Goal: Task Accomplishment & Management: Use online tool/utility

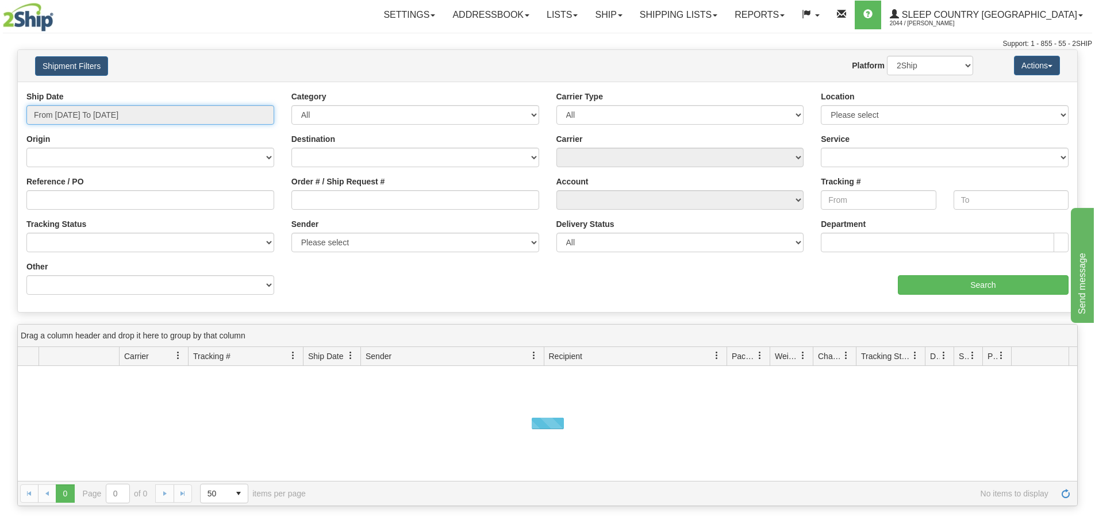
click at [155, 111] on input "From 08/09/2025 To 08/10/2025" at bounding box center [150, 115] width 248 height 20
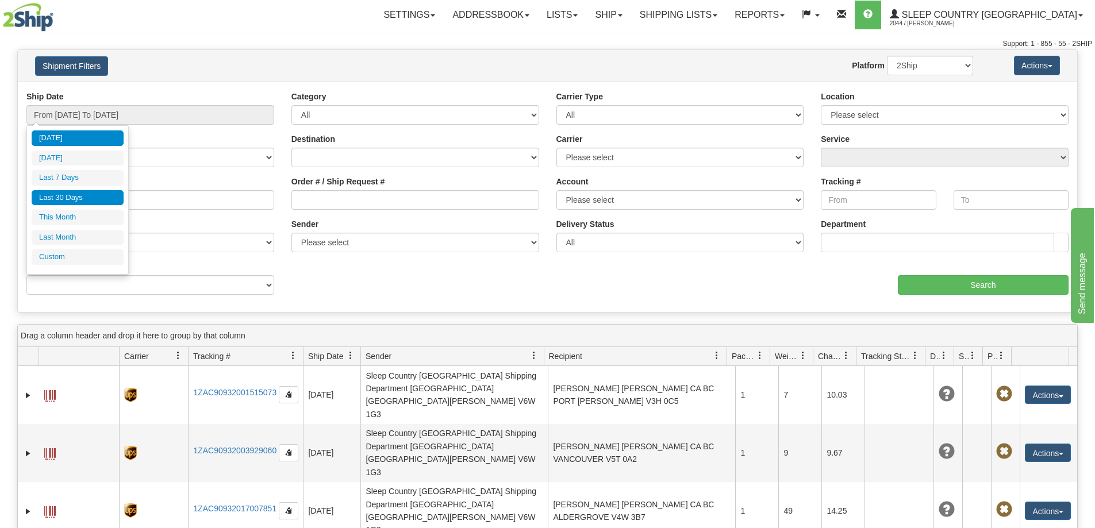
click at [76, 204] on li "Last 30 Days" at bounding box center [78, 198] width 92 height 16
type input "From 07/12/2025 To 08/10/2025"
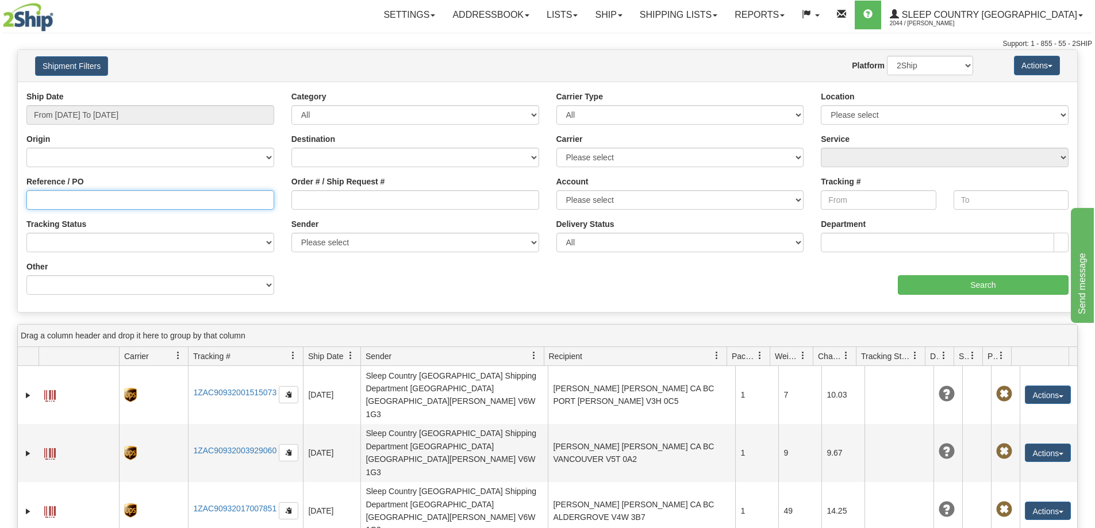
click at [126, 207] on input "Reference / PO" at bounding box center [150, 200] width 248 height 20
paste input "9000H947984"
type input "9000H947984"
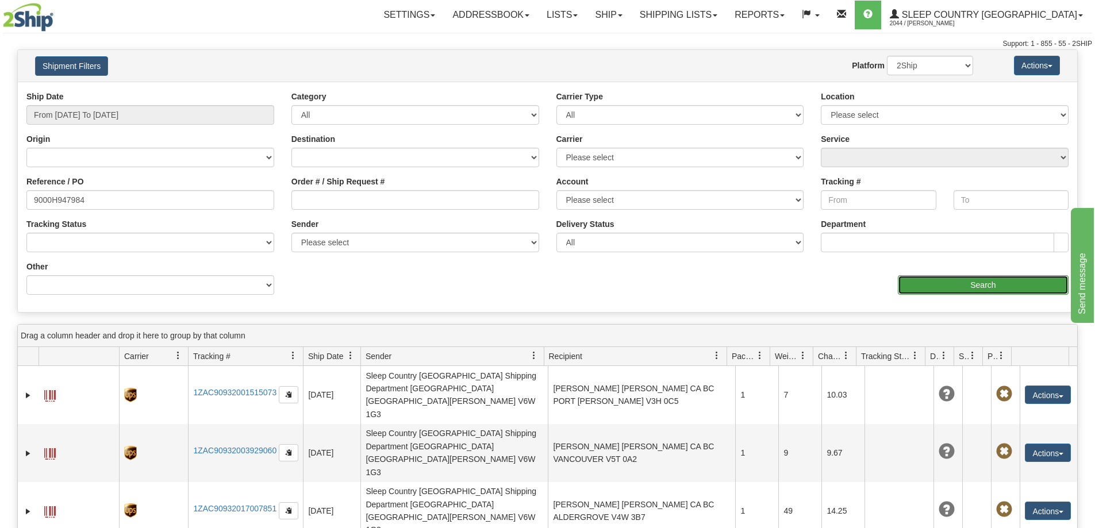
click at [974, 282] on input "Search" at bounding box center [982, 285] width 171 height 20
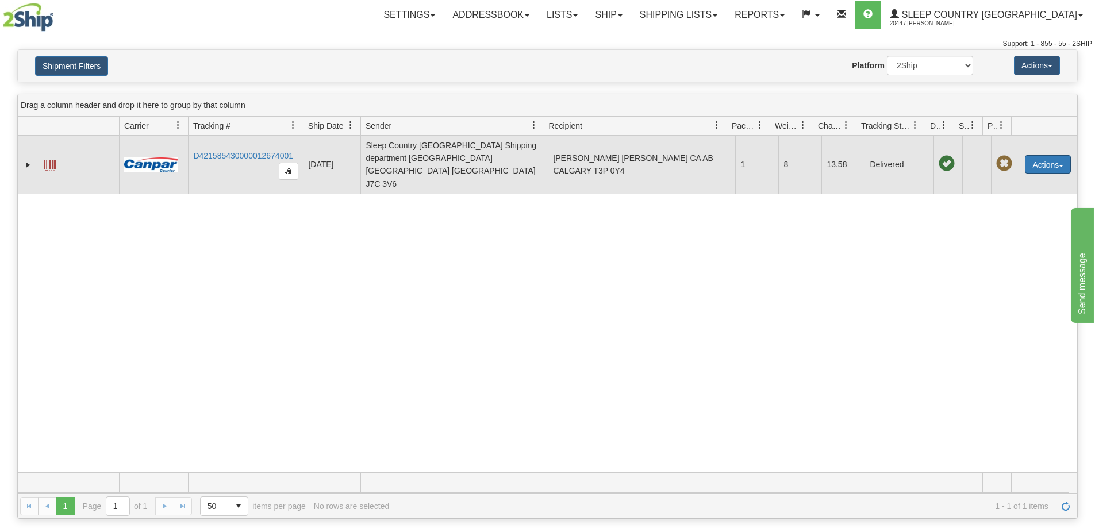
click at [1037, 155] on button "Actions" at bounding box center [1047, 164] width 46 height 18
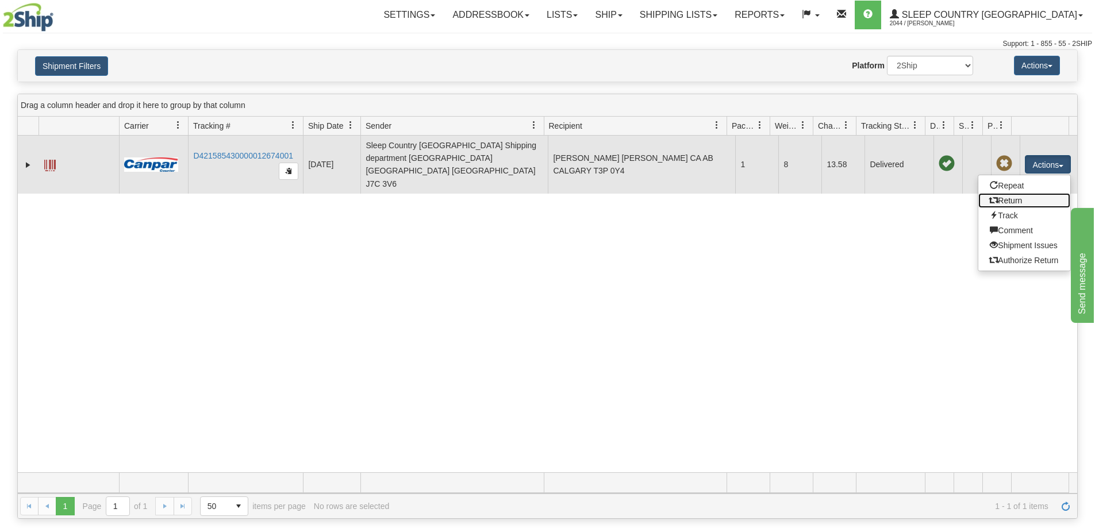
click at [1016, 193] on link "Return" at bounding box center [1024, 200] width 92 height 15
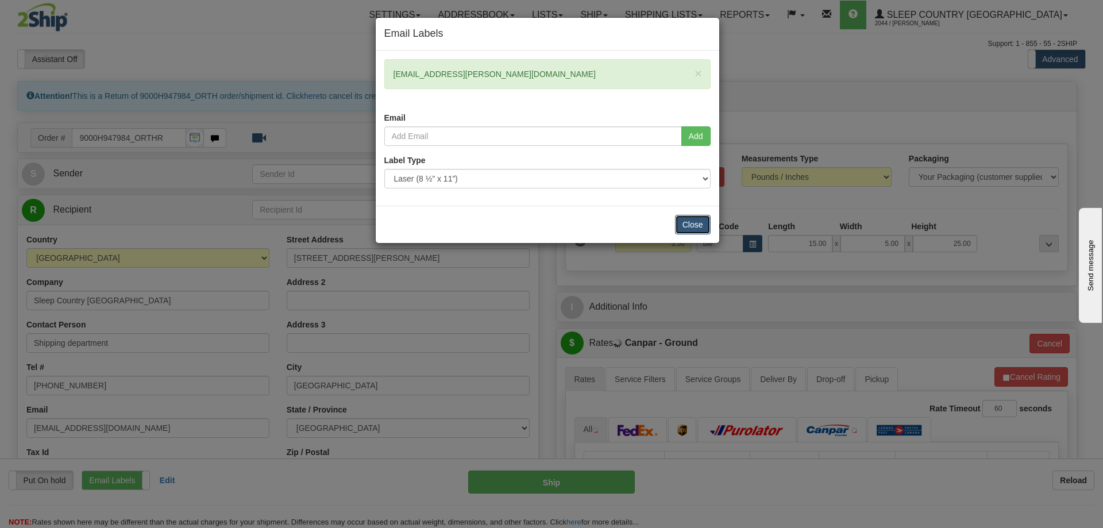
click at [694, 224] on button "Close" at bounding box center [693, 225] width 36 height 20
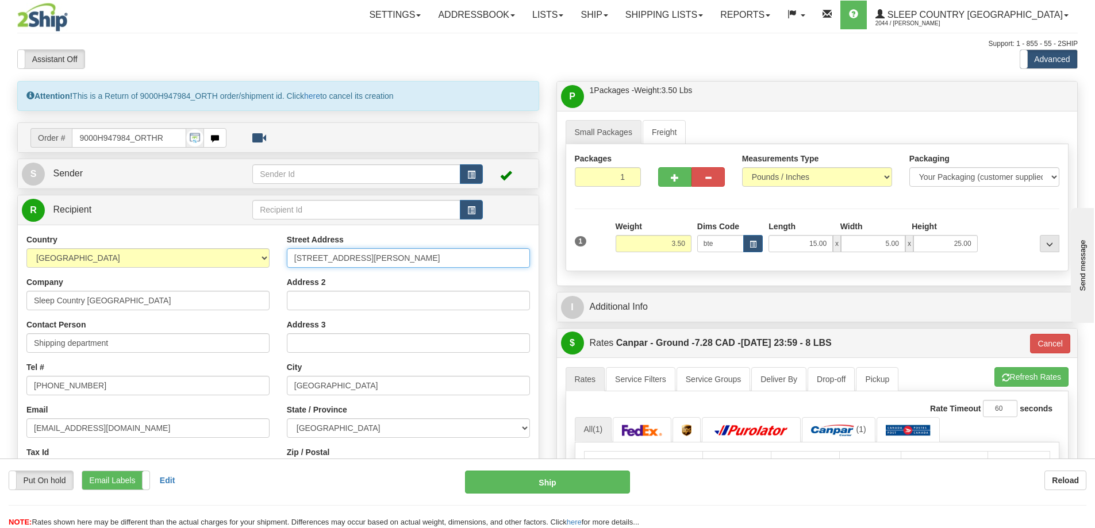
drag, startPoint x: 434, startPoint y: 264, endPoint x: 268, endPoint y: 284, distance: 166.7
click at [268, 284] on div "Country [GEOGRAPHIC_DATA] [GEOGRAPHIC_DATA] [GEOGRAPHIC_DATA] [GEOGRAPHIC_DATA]…" at bounding box center [278, 388] width 521 height 309
click at [484, 265] on input "[STREET_ADDRESS][PERSON_NAME]" at bounding box center [408, 258] width 243 height 20
drag, startPoint x: 357, startPoint y: 268, endPoint x: 232, endPoint y: 266, distance: 125.8
click at [232, 266] on div "Country [GEOGRAPHIC_DATA] [GEOGRAPHIC_DATA] [GEOGRAPHIC_DATA] [GEOGRAPHIC_DATA]…" at bounding box center [278, 388] width 521 height 309
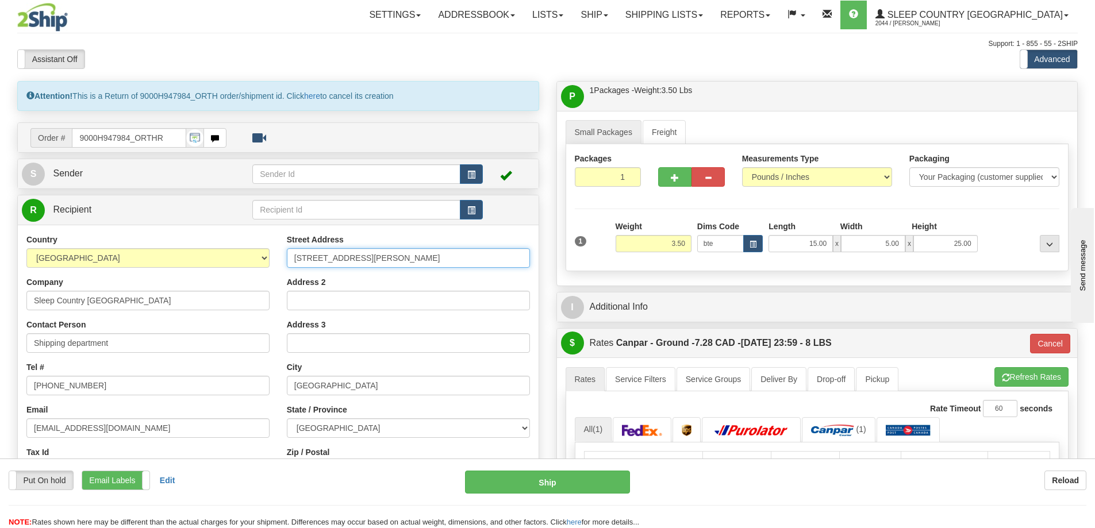
paste input "[STREET_ADDRESS]"
drag, startPoint x: 492, startPoint y: 259, endPoint x: 388, endPoint y: 257, distance: 104.0
click at [388, 257] on input "520 COLLEGE ST EAST BELLEVILLE K8N 4Z6" at bounding box center [408, 258] width 243 height 20
type input "520 COLLEGE ST EAST BELLEVILLE K8N 4Z6"
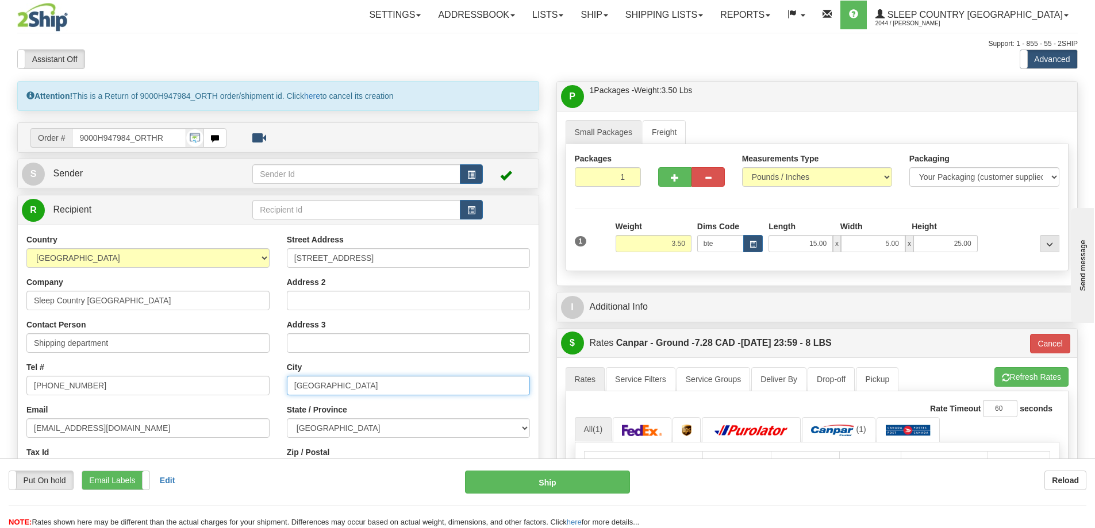
drag, startPoint x: 350, startPoint y: 382, endPoint x: 269, endPoint y: 381, distance: 81.0
click at [269, 381] on div "Country AFGHANISTAN ALAND ISLANDS ALBANIA ALGERIA AMERICAN SAMOA ANDORRA ANGOLA…" at bounding box center [278, 388] width 521 height 309
paste input "ELLEVILLE K8N 4Z6"
drag, startPoint x: 382, startPoint y: 383, endPoint x: 342, endPoint y: 387, distance: 40.4
click at [342, 387] on input "BELLEVILLE K8N 4Z6" at bounding box center [408, 386] width 243 height 20
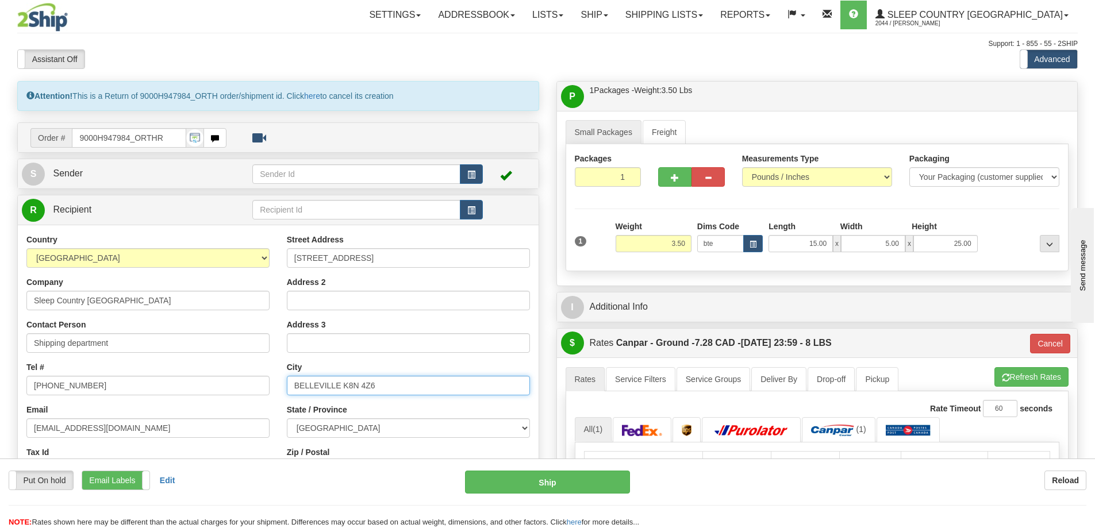
type input "BELLEVILLE K8N 4Z6"
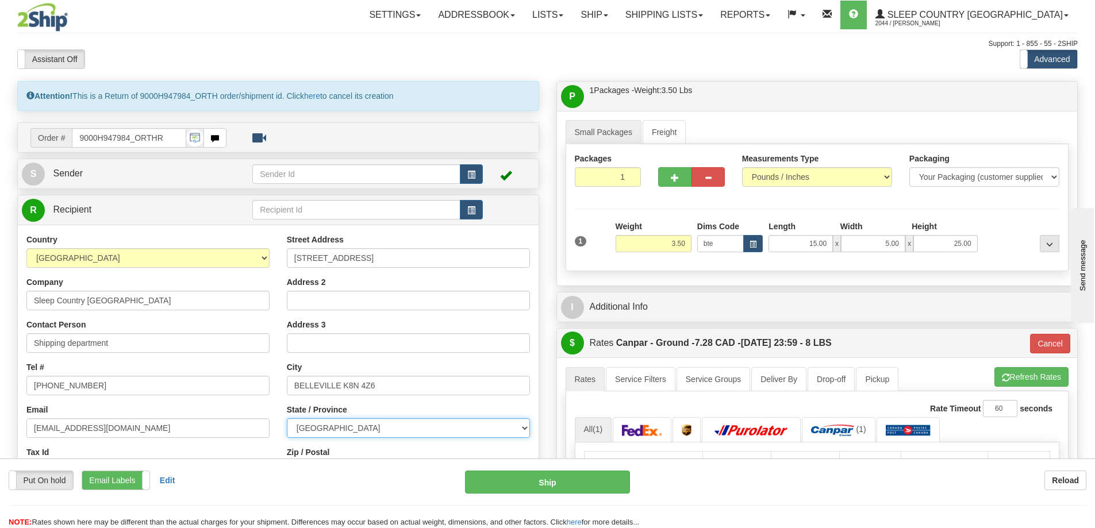
click at [341, 429] on select "ALBERTA BRITISH COLUMBIA MANITOBA NEW BRUNSWICK NEWFOUNDLAND NOVA SCOTIA NUNAVU…" at bounding box center [408, 428] width 243 height 20
click at [364, 422] on select "ALBERTA BRITISH COLUMBIA MANITOBA NEW BRUNSWICK NEWFOUNDLAND NOVA SCOTIA NUNAVU…" at bounding box center [408, 428] width 243 height 20
select select "ON"
click at [287, 418] on select "ALBERTA BRITISH COLUMBIA MANITOBA NEW BRUNSWICK NEWFOUNDLAND NOVA SCOTIA NUNAVU…" at bounding box center [408, 428] width 243 height 20
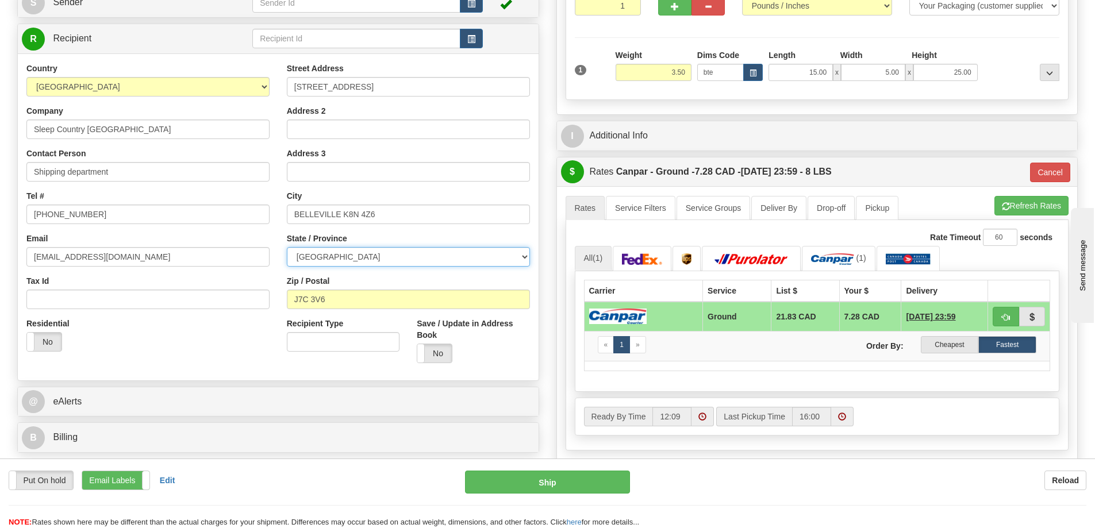
scroll to position [345, 0]
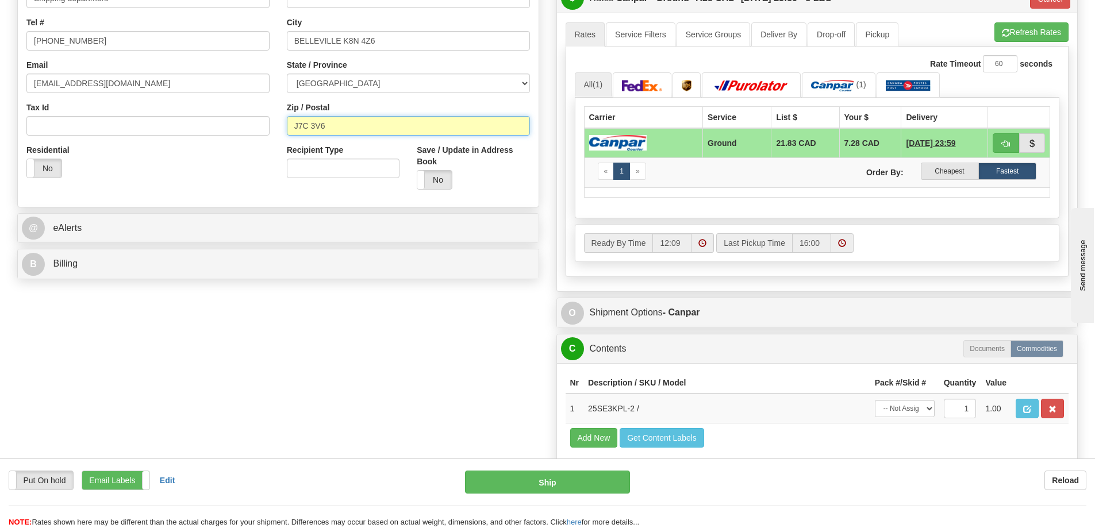
click at [338, 128] on input "J7C 3V6" at bounding box center [408, 126] width 243 height 20
paste input "K8N 4Z6"
click at [326, 126] on input "J7C 3V6 K8N 4Z6" at bounding box center [408, 126] width 243 height 20
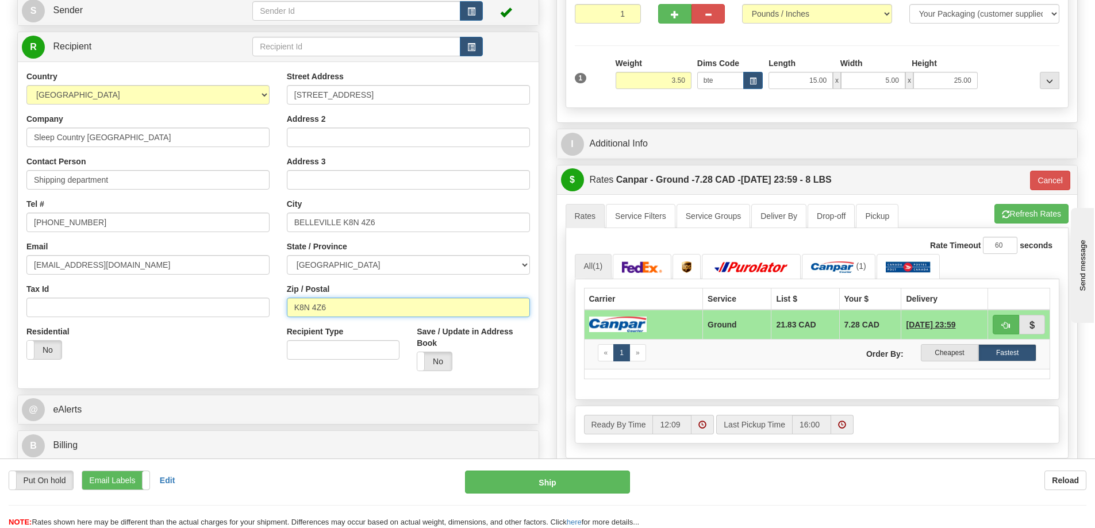
scroll to position [115, 0]
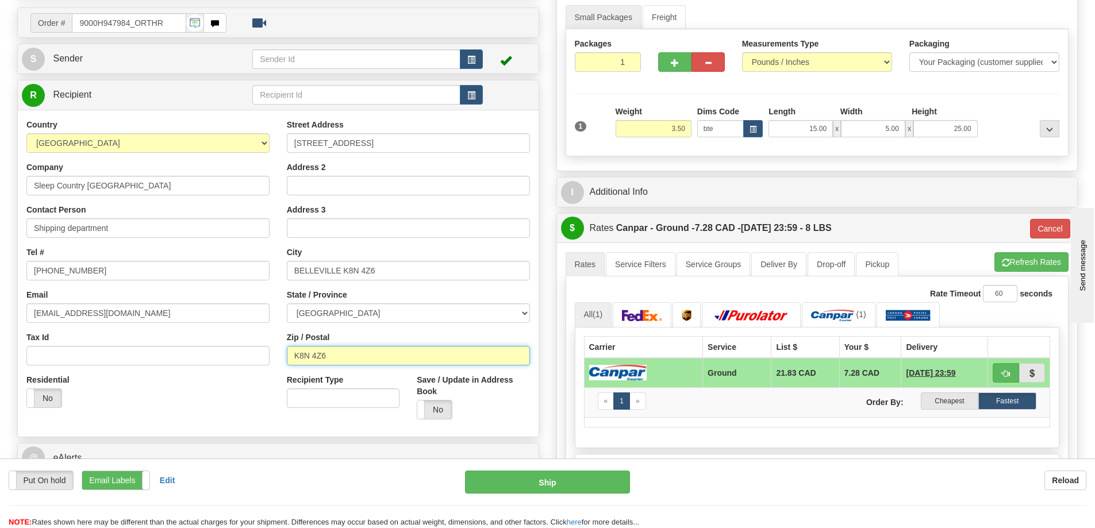
type input "K8N 4Z6"
type input "1"
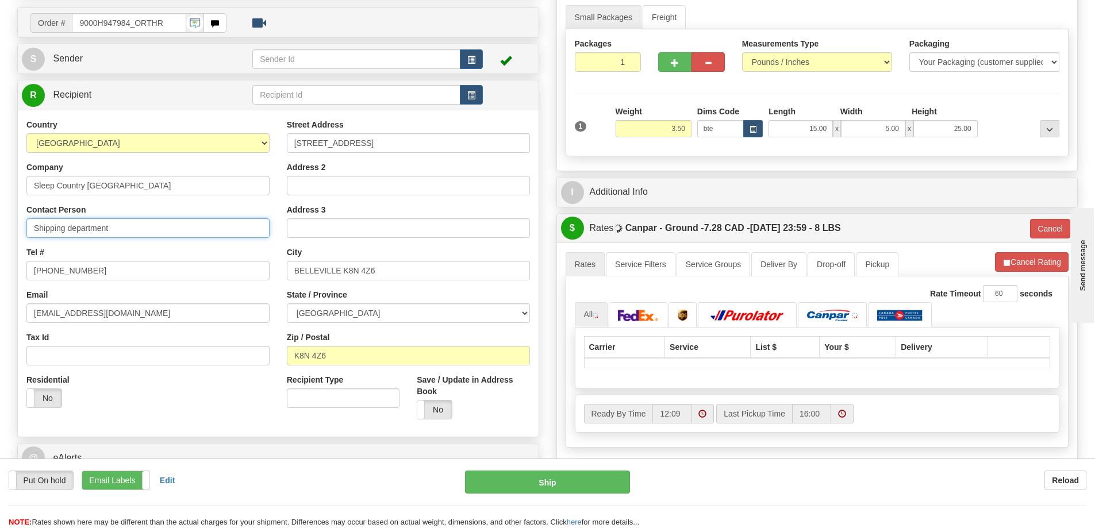
drag, startPoint x: 137, startPoint y: 228, endPoint x: -4, endPoint y: 229, distance: 141.4
click at [0, 229] on html "Training Course Close Toggle navigation Settings Shipping Preferences New Sende…" at bounding box center [547, 149] width 1095 height 528
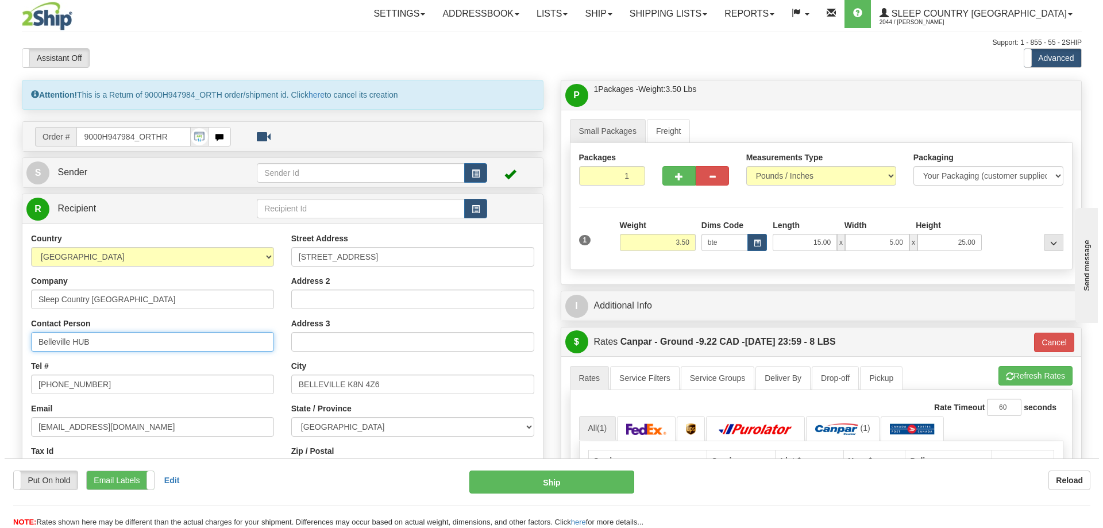
scroll to position [0, 0]
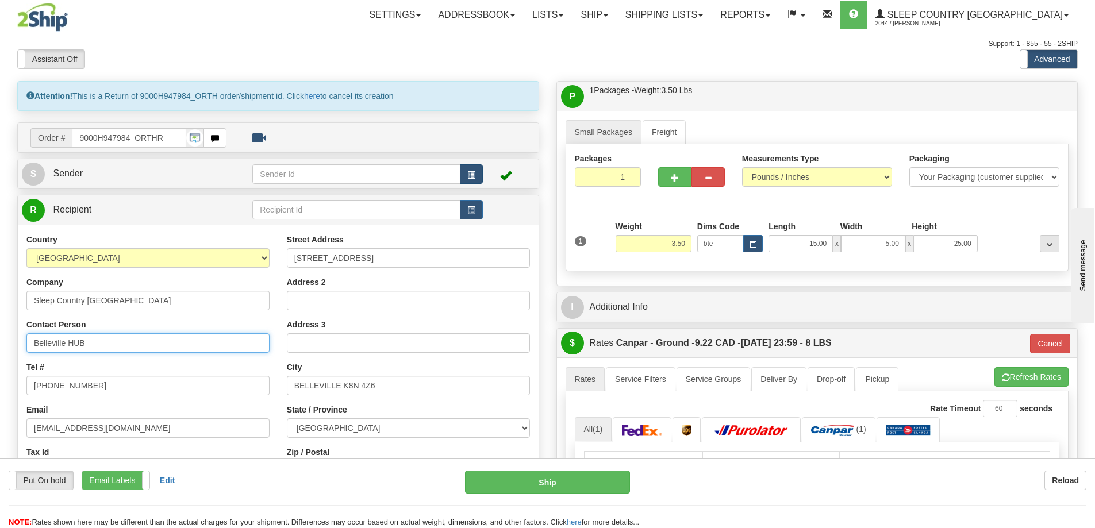
type input "Belleville HUB"
click at [471, 171] on span "button" at bounding box center [471, 174] width 8 height 7
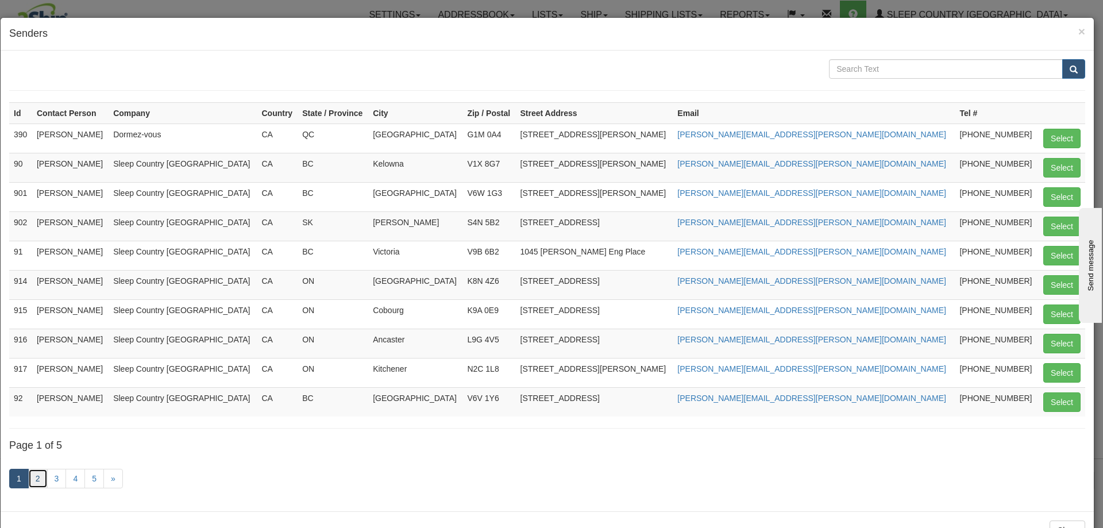
click at [38, 480] on link "2" at bounding box center [38, 479] width 20 height 20
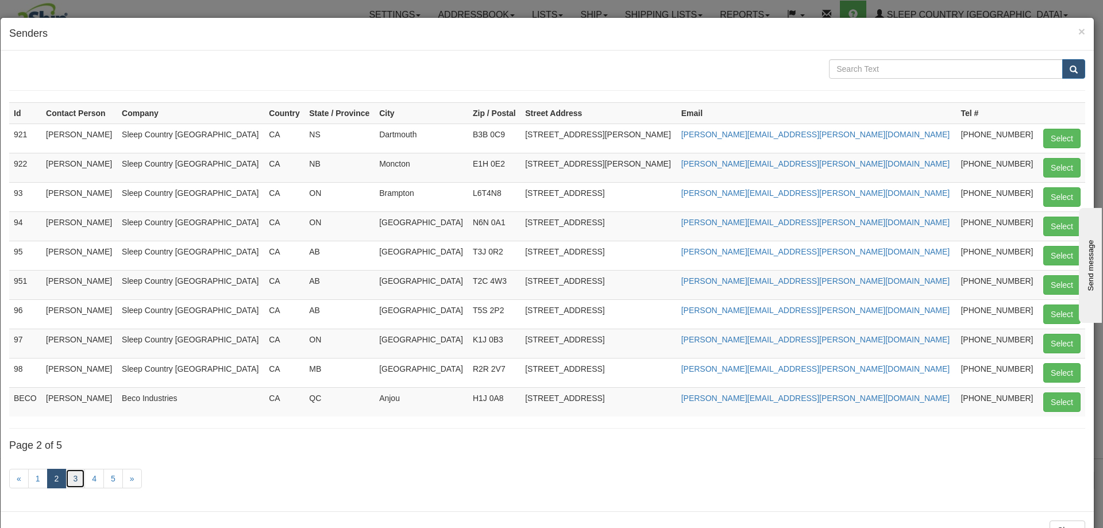
click at [73, 479] on link "3" at bounding box center [76, 479] width 20 height 20
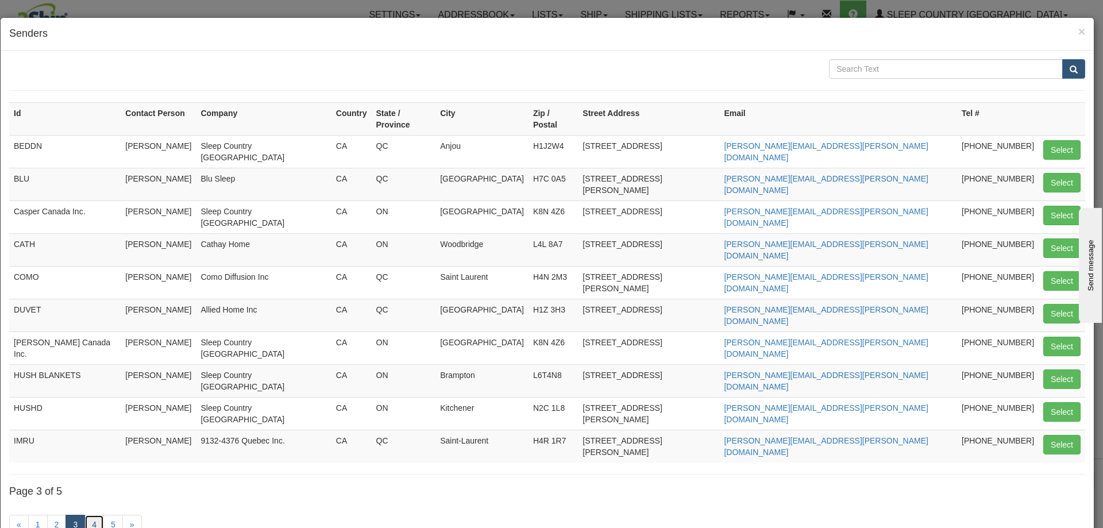
click at [94, 515] on link "4" at bounding box center [94, 525] width 20 height 20
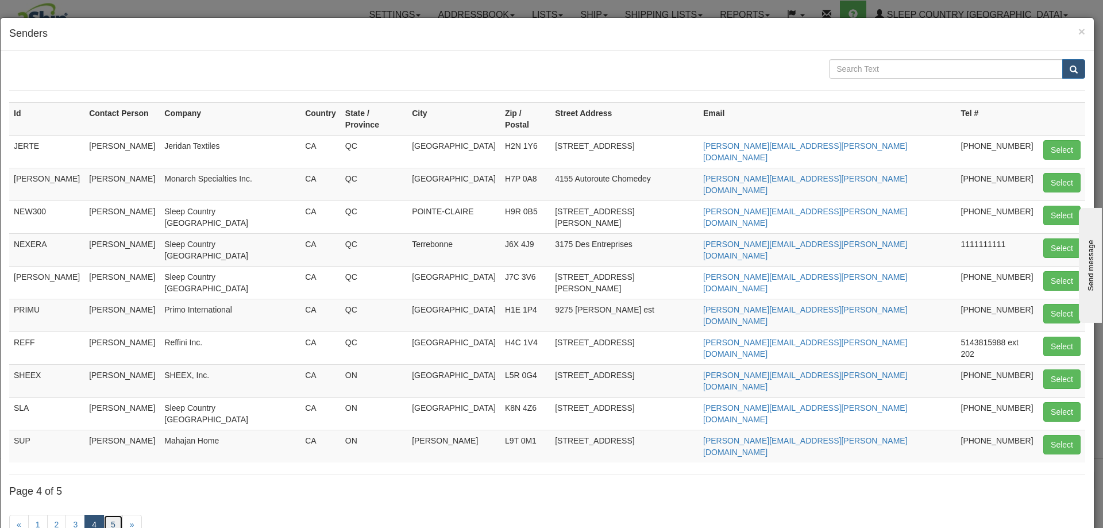
click at [115, 515] on link "5" at bounding box center [113, 525] width 20 height 20
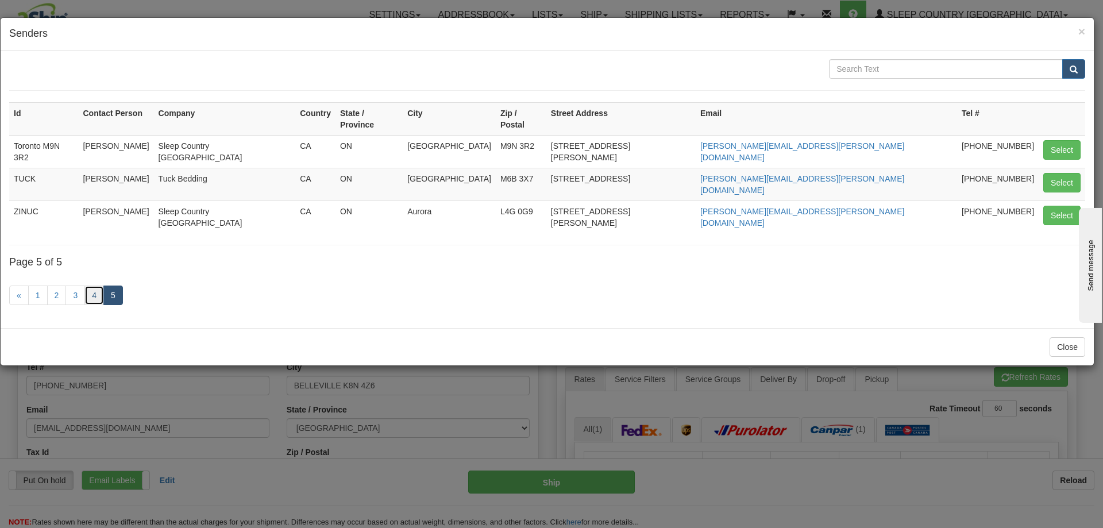
click at [90, 286] on link "4" at bounding box center [94, 296] width 20 height 20
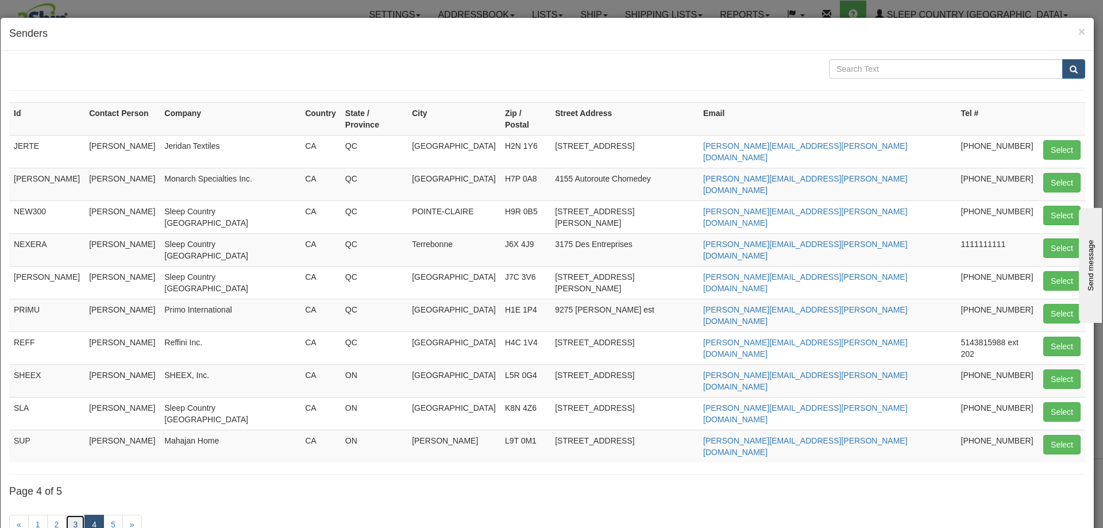
click at [74, 515] on link "3" at bounding box center [76, 525] width 20 height 20
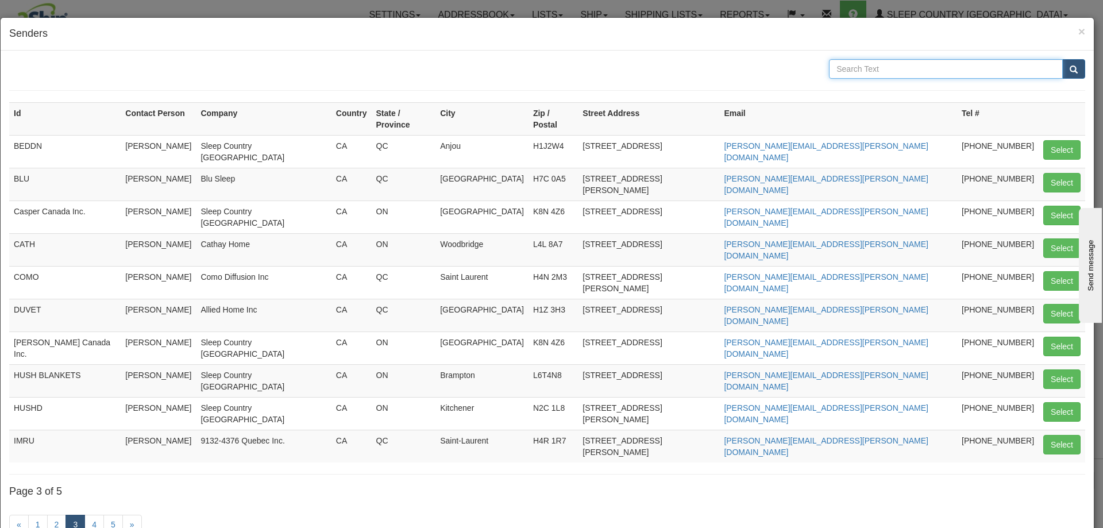
click at [948, 67] on input "text" at bounding box center [946, 69] width 234 height 20
type input "914"
click at [1062, 59] on button "submit" at bounding box center [1073, 69] width 23 height 20
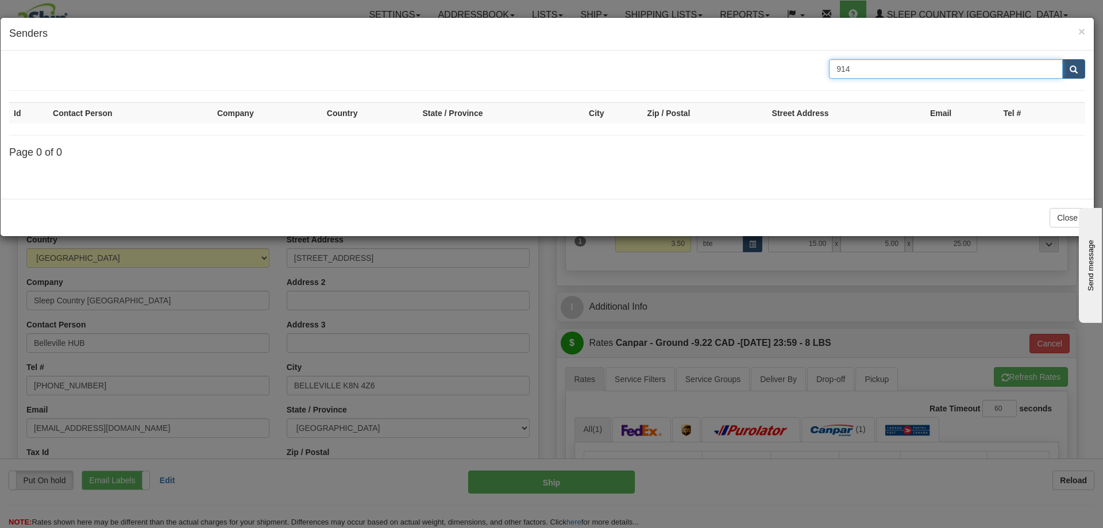
drag, startPoint x: 883, startPoint y: 73, endPoint x: 821, endPoint y: 73, distance: 62.6
click at [821, 73] on div "914" at bounding box center [958, 69] width 274 height 20
type input "520"
click at [1062, 59] on button "submit" at bounding box center [1073, 69] width 23 height 20
click at [1075, 64] on button "submit" at bounding box center [1073, 69] width 23 height 20
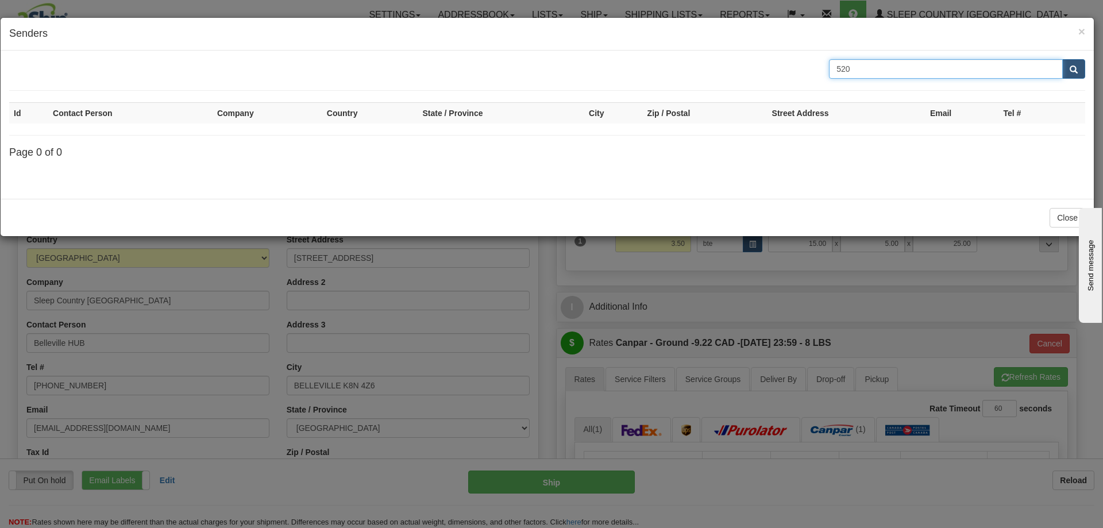
click at [870, 69] on input "520" at bounding box center [946, 69] width 234 height 20
type input "500"
click at [1068, 72] on button "submit" at bounding box center [1073, 69] width 23 height 20
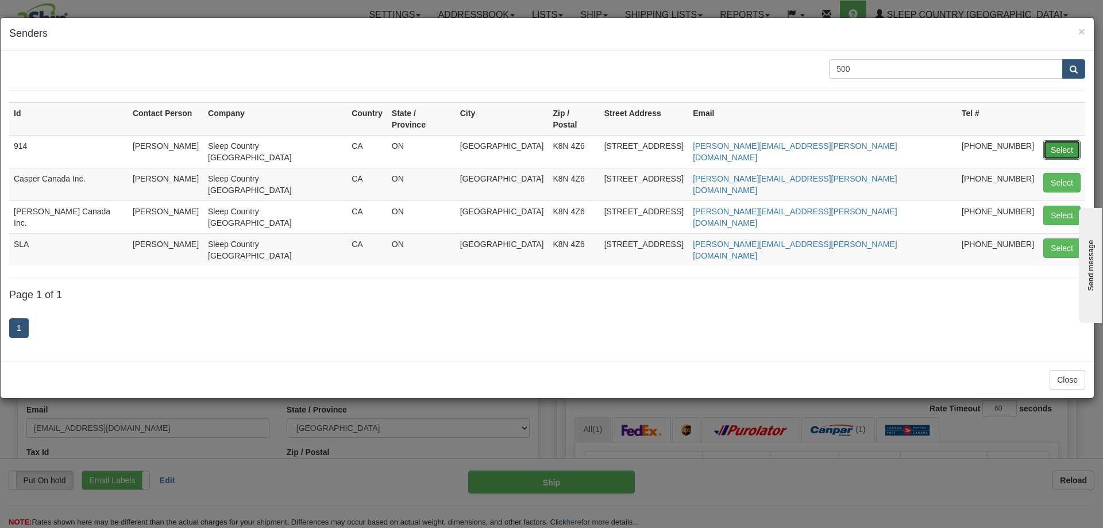
click at [1065, 140] on button "Select" at bounding box center [1061, 150] width 37 height 20
type input "914"
type input "16:38"
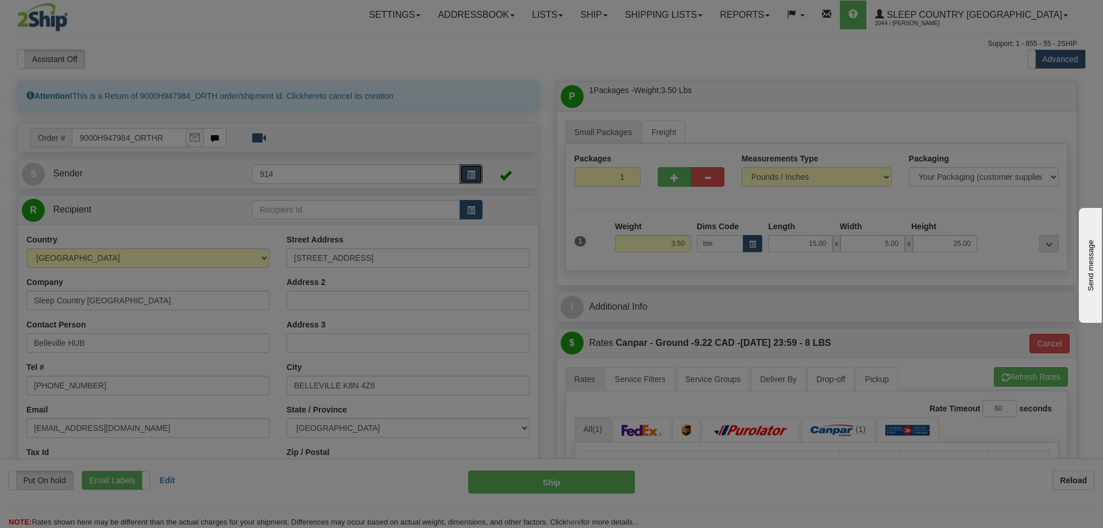
type input "1"
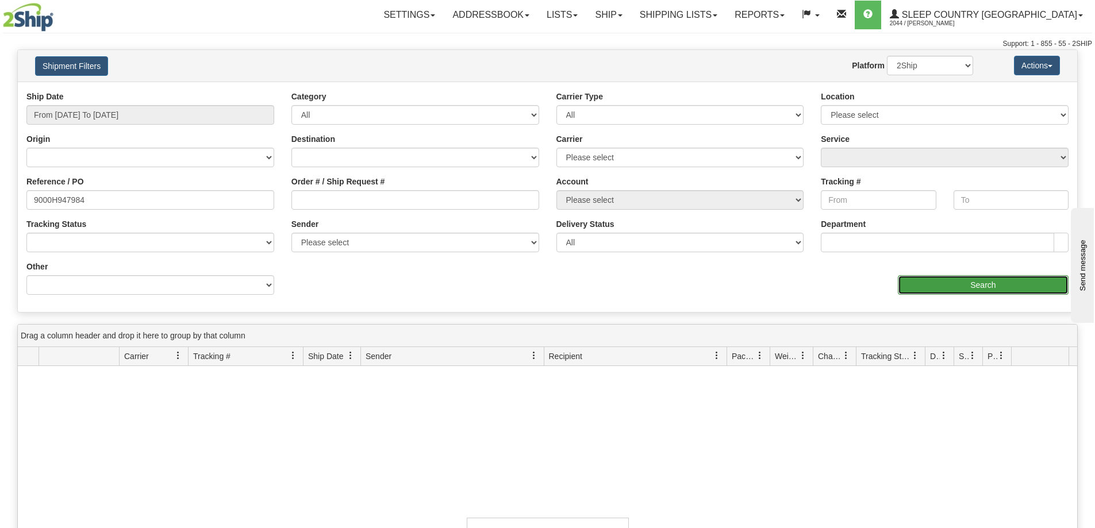
click at [969, 294] on input "Search" at bounding box center [982, 285] width 171 height 20
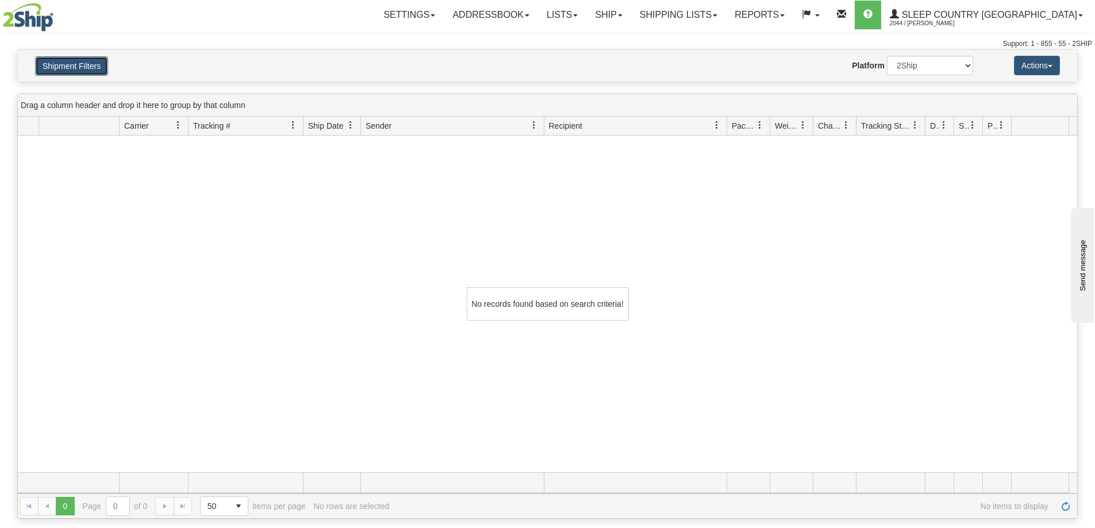
click at [66, 63] on button "Shipment Filters" at bounding box center [71, 66] width 73 height 20
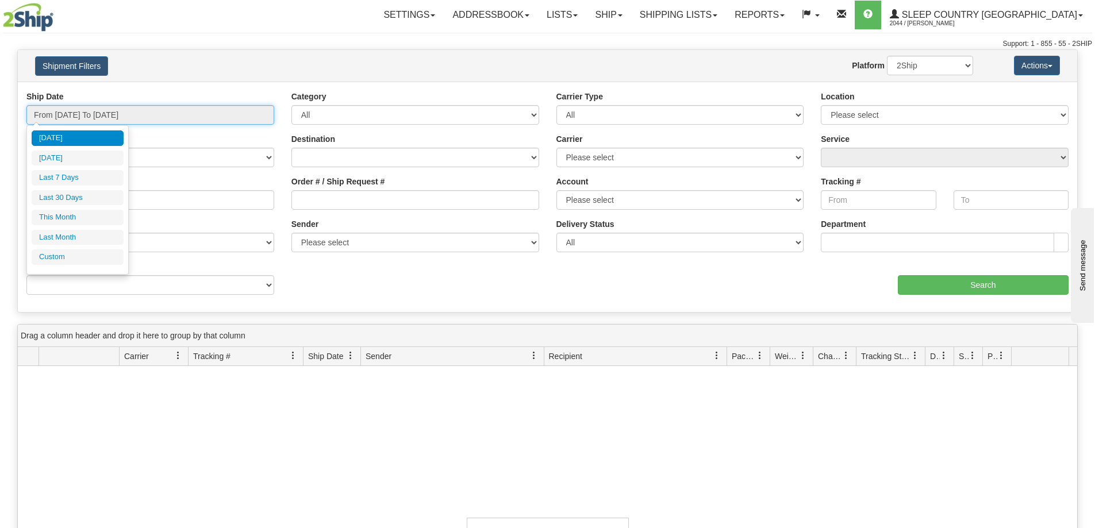
click at [126, 117] on input "From 08/09/2025 To 08/10/2025" at bounding box center [150, 115] width 248 height 20
click at [76, 194] on li "Last 30 Days" at bounding box center [78, 198] width 92 height 16
type input "From 07/12/2025 To 08/10/2025"
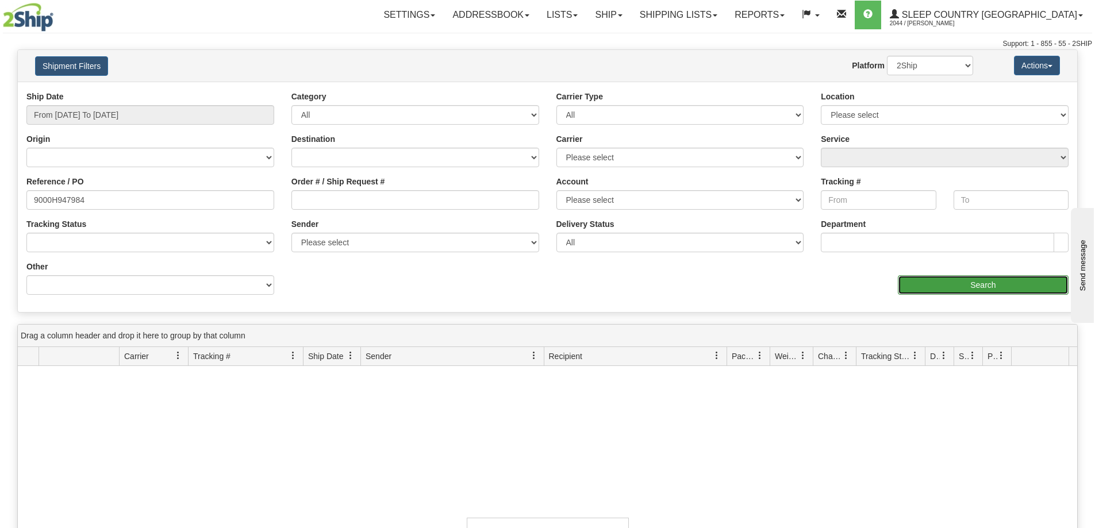
click at [996, 294] on input "Search" at bounding box center [982, 285] width 171 height 20
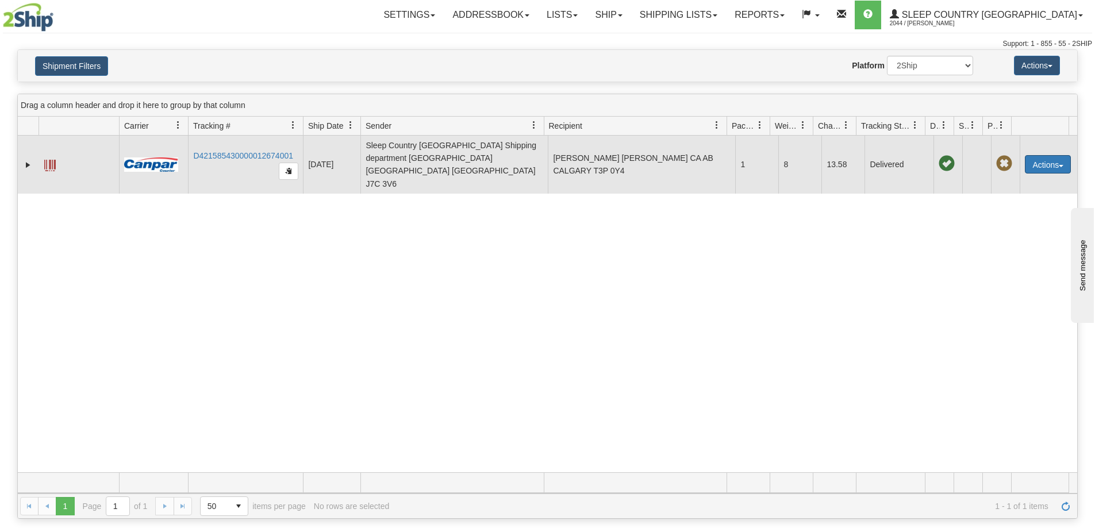
click at [1038, 155] on button "Actions" at bounding box center [1047, 164] width 46 height 18
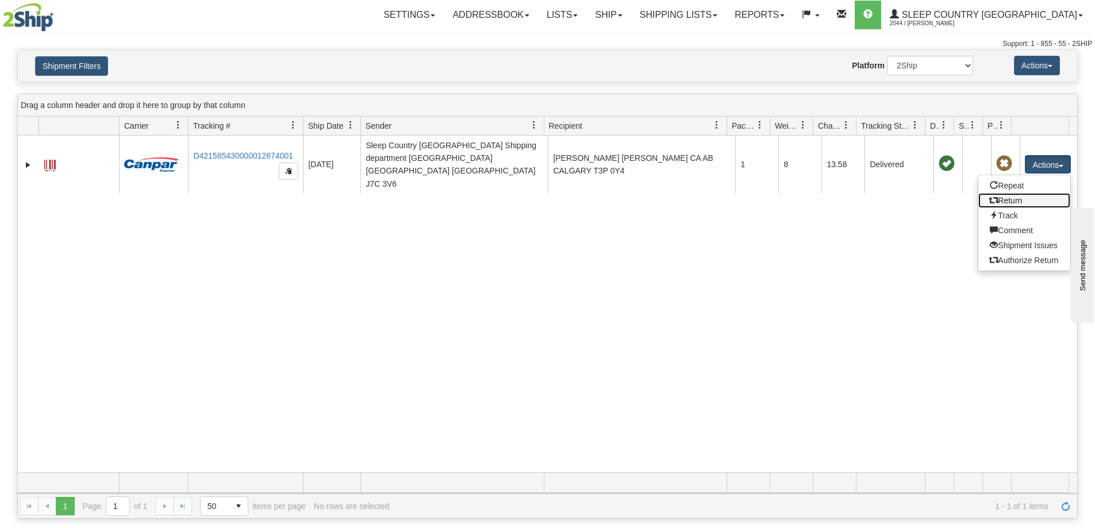
click at [1013, 193] on link "Return" at bounding box center [1024, 200] width 92 height 15
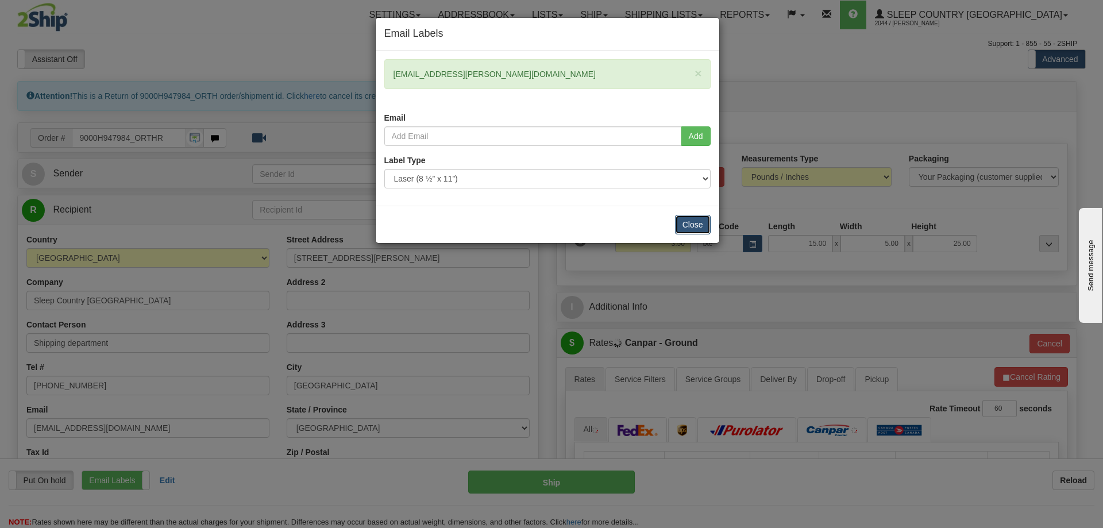
click at [695, 222] on button "Close" at bounding box center [693, 225] width 36 height 20
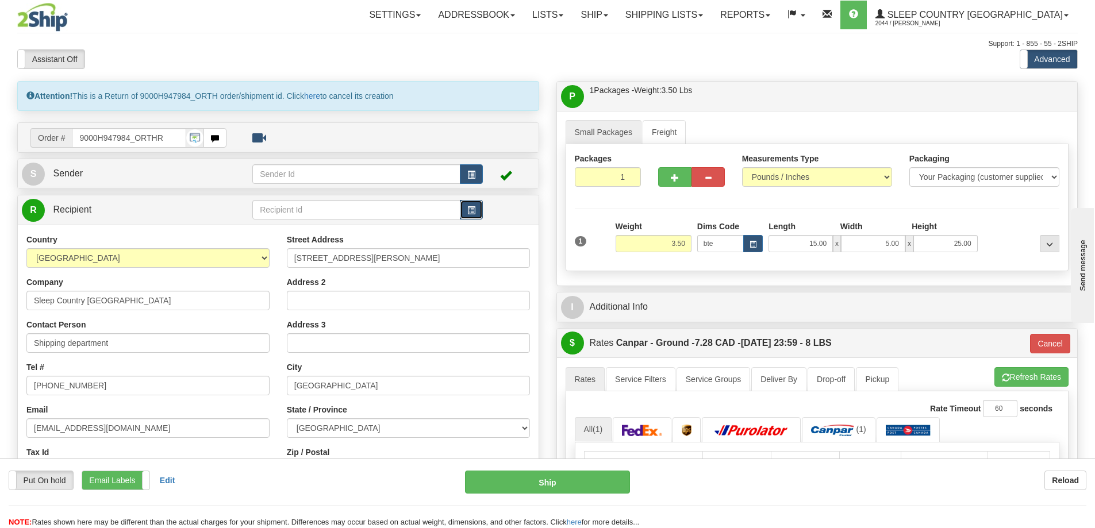
click at [477, 216] on button "button" at bounding box center [471, 210] width 23 height 20
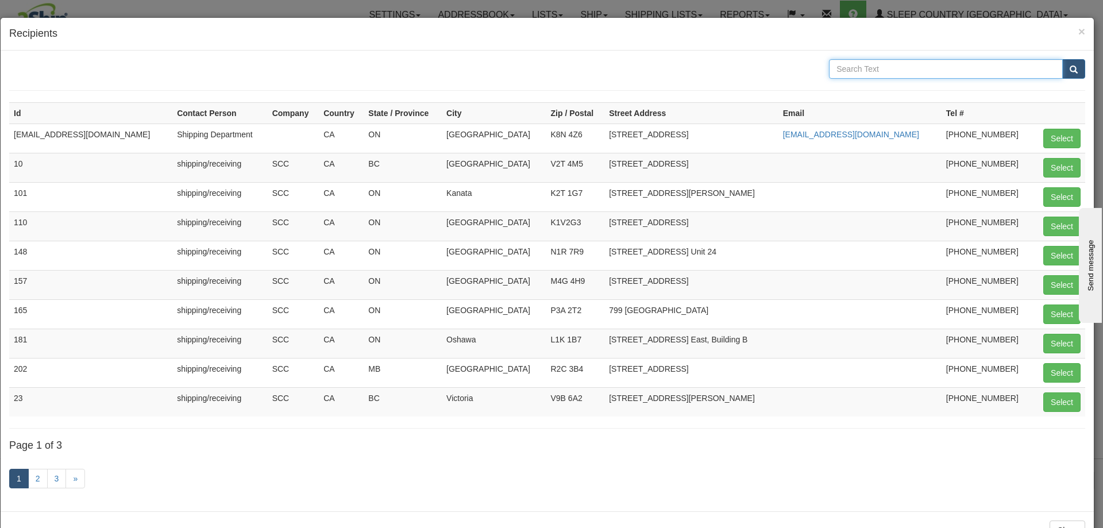
click at [854, 70] on input "text" at bounding box center [946, 69] width 234 height 20
click at [753, 135] on td "520 COLLEGE ST EAST" at bounding box center [691, 138] width 174 height 29
click at [1046, 133] on button "Select" at bounding box center [1061, 139] width 37 height 20
type input "TRANQUILORGANIZATION@GMAIL.COM"
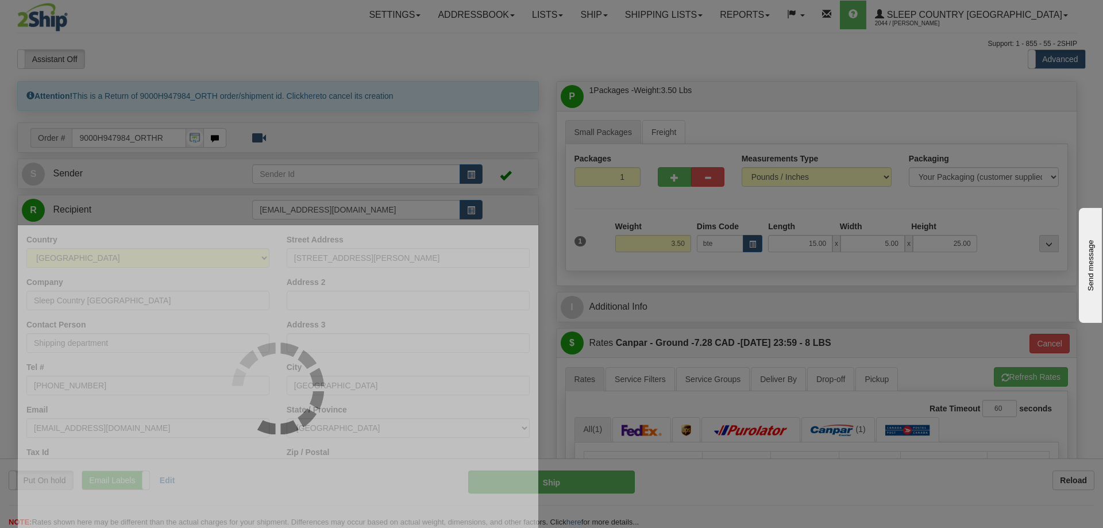
type input "1"
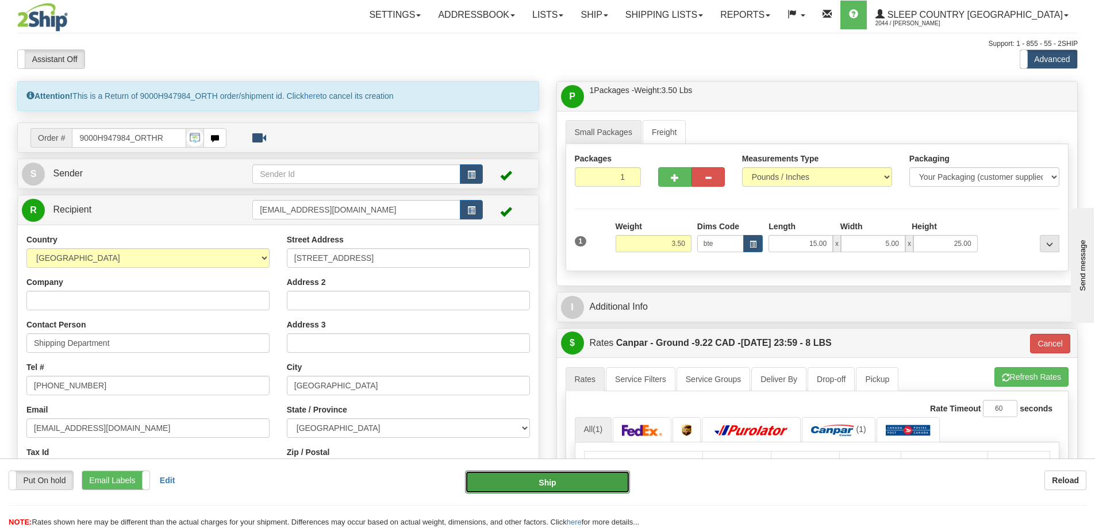
click at [581, 479] on button "Ship" at bounding box center [547, 482] width 165 height 23
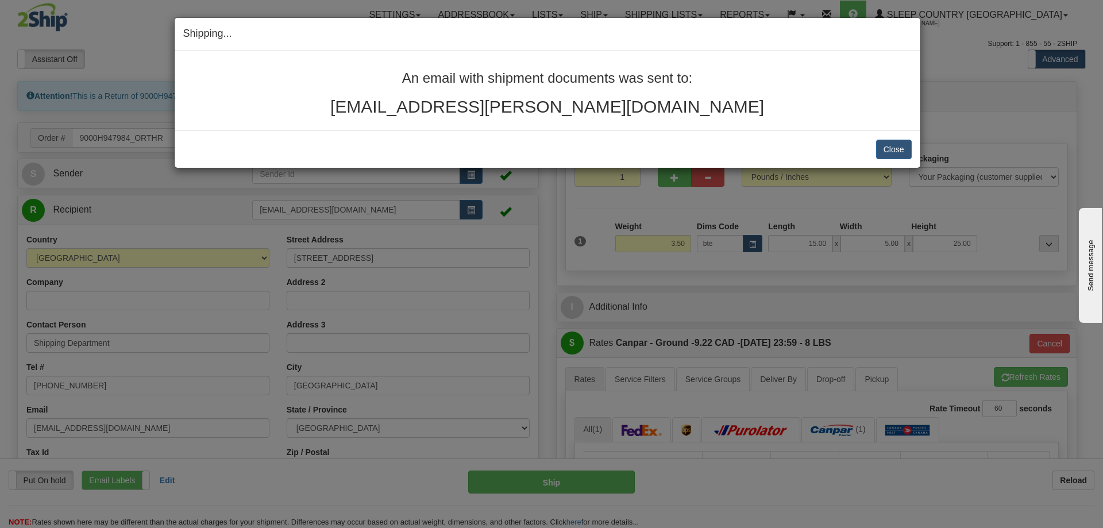
click at [476, 344] on div "Shipping... Your SHIPMENT will EXPIRE in An email with shipment documents was s…" at bounding box center [551, 264] width 1103 height 528
click at [888, 145] on button "Close" at bounding box center [894, 150] width 36 height 20
